Goal: Use online tool/utility: Utilize a website feature to perform a specific function

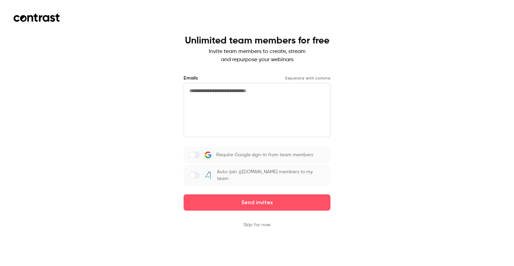
click at [274, 108] on textarea at bounding box center [257, 110] width 147 height 54
click at [260, 222] on button "Skip for now" at bounding box center [256, 225] width 27 height 7
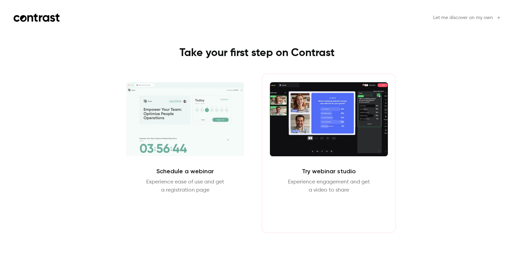
click at [338, 215] on button "Enter Studio" at bounding box center [329, 211] width 44 height 16
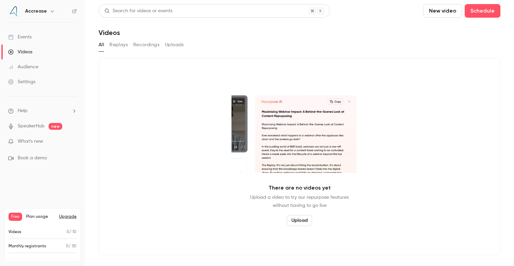
click at [423, 10] on button "New video" at bounding box center [442, 11] width 39 height 14
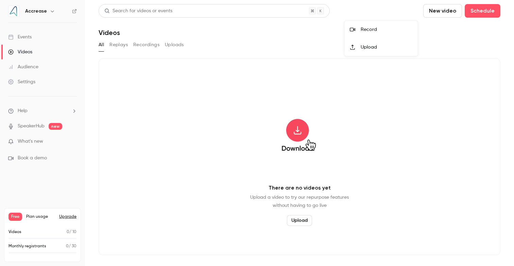
click at [375, 42] on li "Upload" at bounding box center [380, 47] width 73 height 18
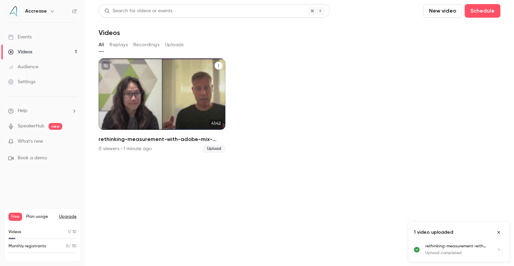
click at [180, 114] on p "rethinking-measurement-with-adobe-mix-modeler-replay-2025-08-18" at bounding box center [161, 104] width 109 height 34
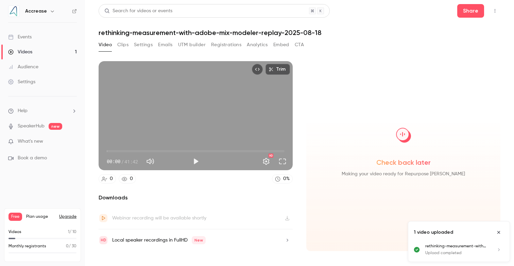
click at [501, 230] on icon "Close uploads list" at bounding box center [498, 232] width 5 height 5
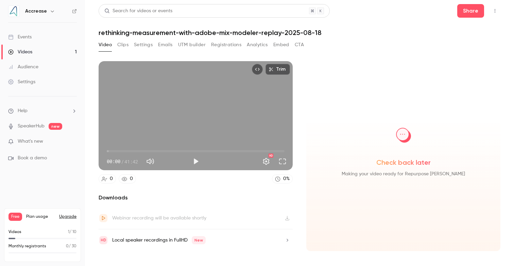
click at [122, 46] on button "Clips" at bounding box center [122, 44] width 11 height 11
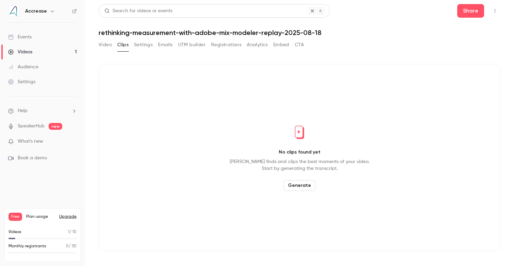
click at [296, 185] on button "Generate" at bounding box center [299, 185] width 32 height 11
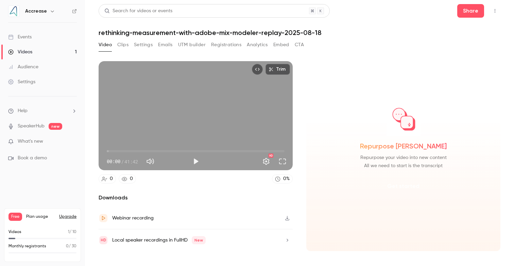
click at [410, 186] on button "Get started" at bounding box center [403, 186] width 44 height 16
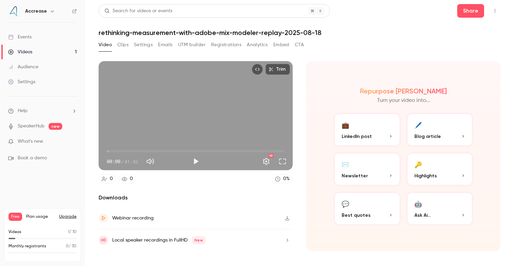
click at [443, 207] on button "🤖 Ask Ai..." at bounding box center [439, 209] width 67 height 34
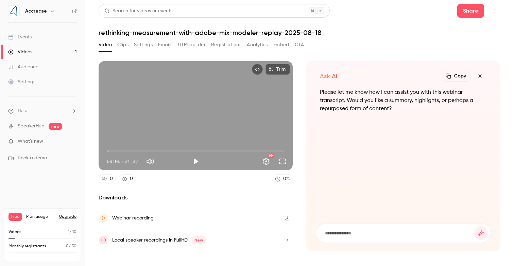
click at [341, 233] on input at bounding box center [399, 232] width 150 height 7
type input "**********"
click at [481, 233] on button "submit" at bounding box center [481, 233] width 14 height 14
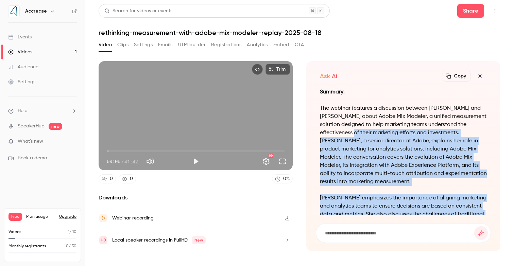
drag, startPoint x: 320, startPoint y: 108, endPoint x: 338, endPoint y: 131, distance: 29.5
click at [338, 132] on div "Summary: The webinar features a discussion between [PERSON_NAME] and [PERSON_NA…" at bounding box center [403, 151] width 175 height 127
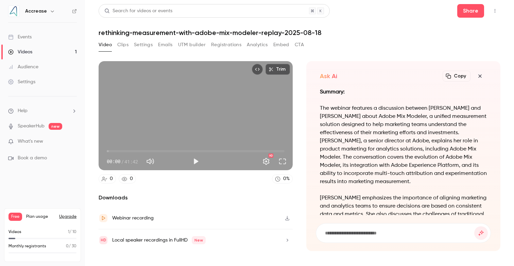
click at [321, 109] on p "The webinar features a discussion between [PERSON_NAME] and [PERSON_NAME] about…" at bounding box center [403, 145] width 167 height 82
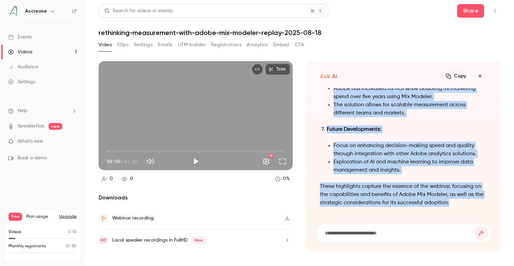
drag, startPoint x: 320, startPoint y: 107, endPoint x: 453, endPoint y: 209, distance: 167.8
copy div "The webinar features a discussion between [PERSON_NAME] and [PERSON_NAME] about…"
